Goal: Find specific page/section: Find specific page/section

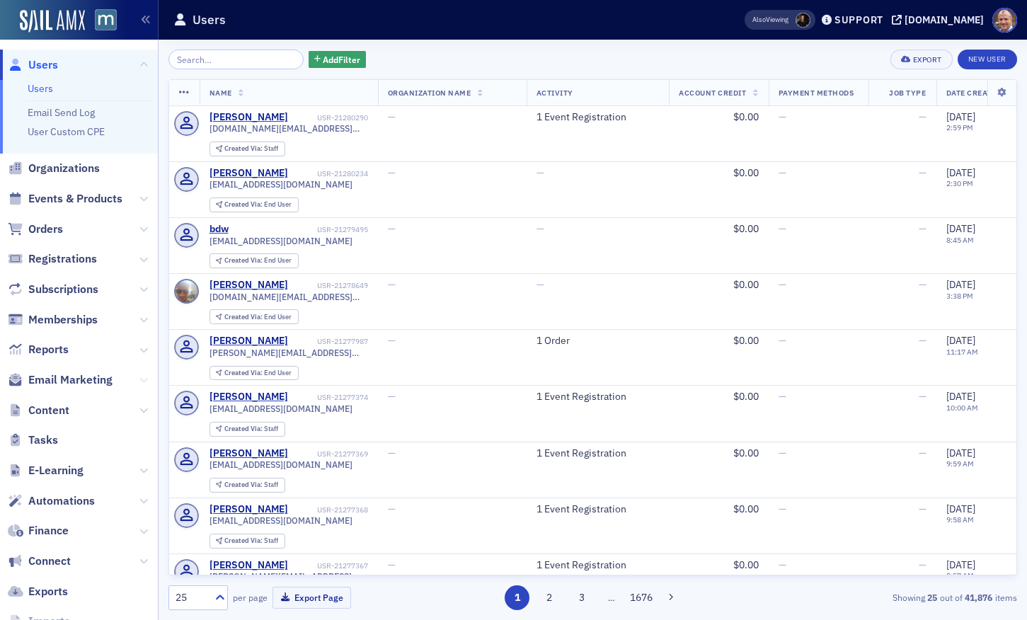
click at [147, 380] on icon at bounding box center [143, 380] width 8 height 8
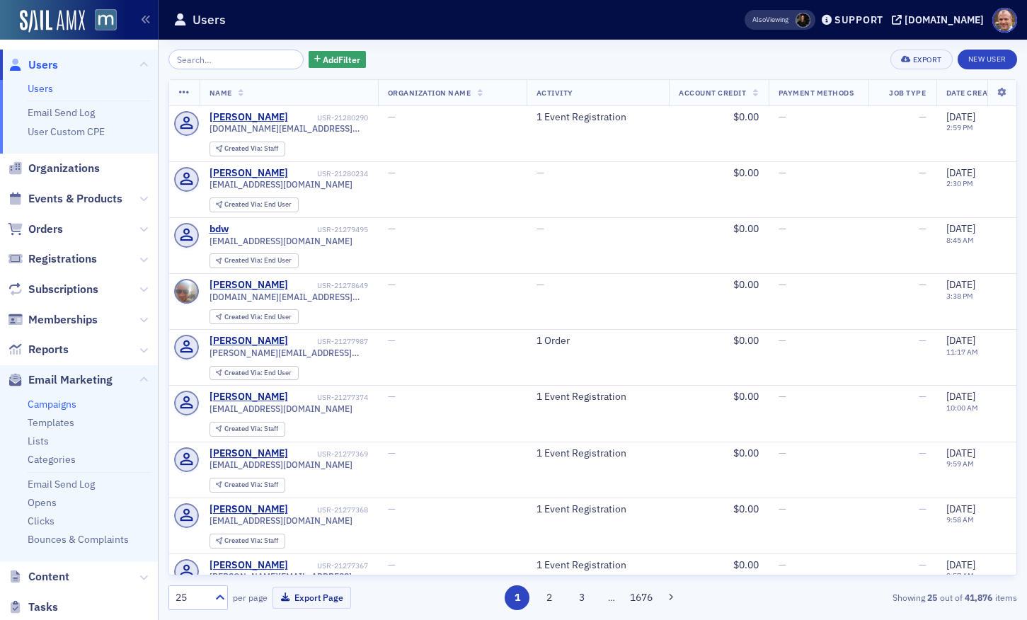
click at [66, 402] on link "Campaigns" at bounding box center [52, 404] width 49 height 13
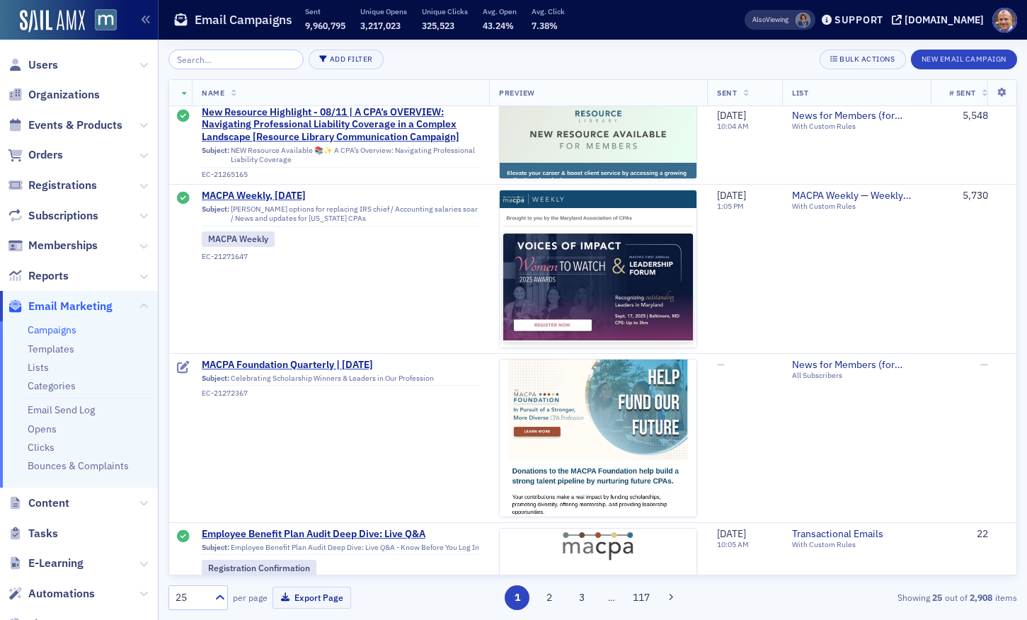
scroll to position [3137, 0]
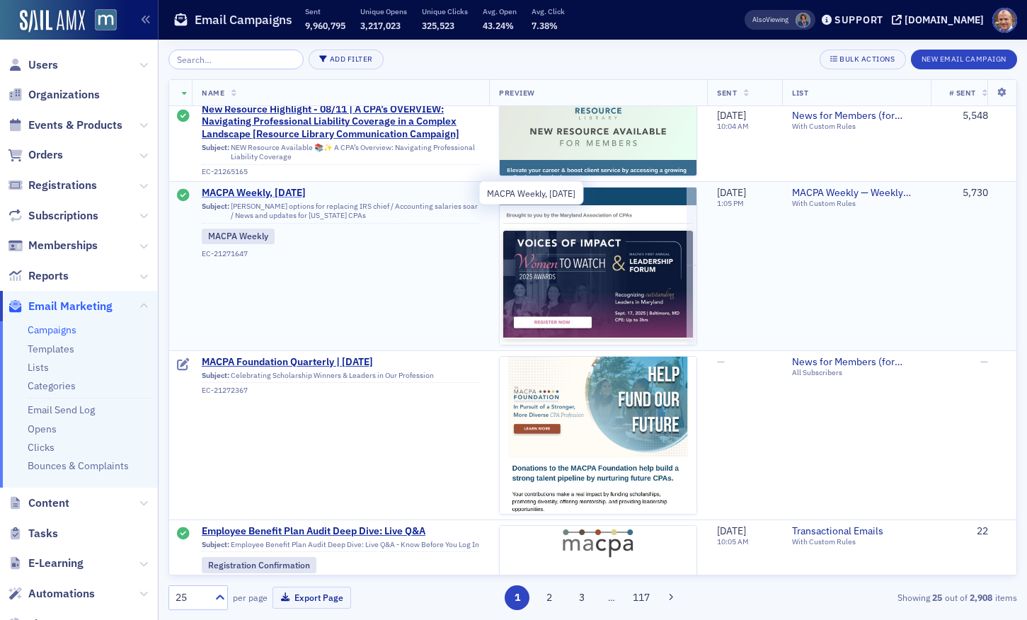
click at [264, 195] on span "MACPA Weekly, [DATE]" at bounding box center [340, 193] width 277 height 13
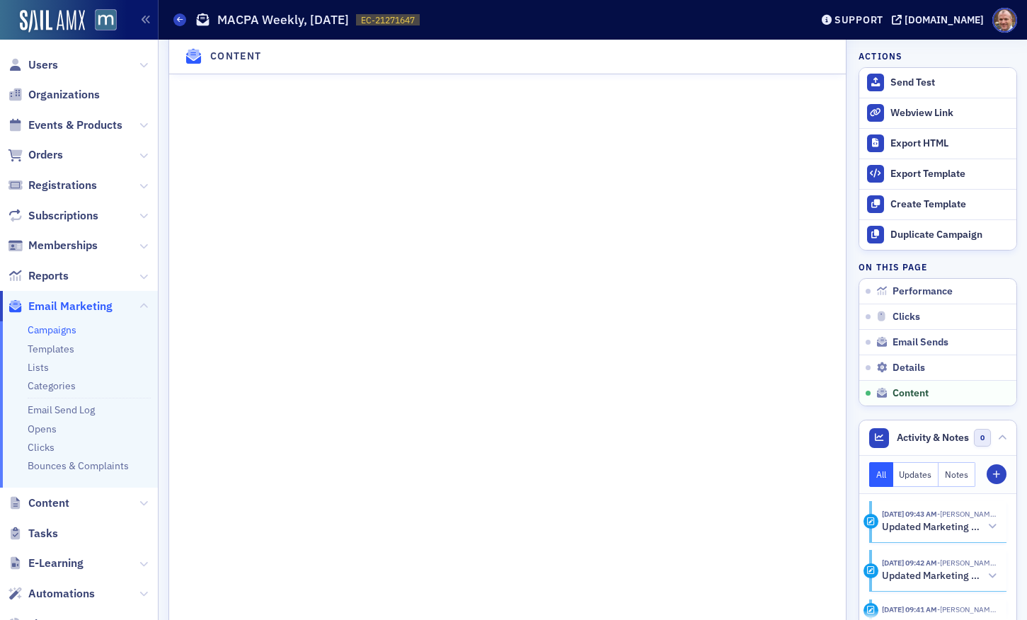
scroll to position [2318, 0]
